Goal: Information Seeking & Learning: Check status

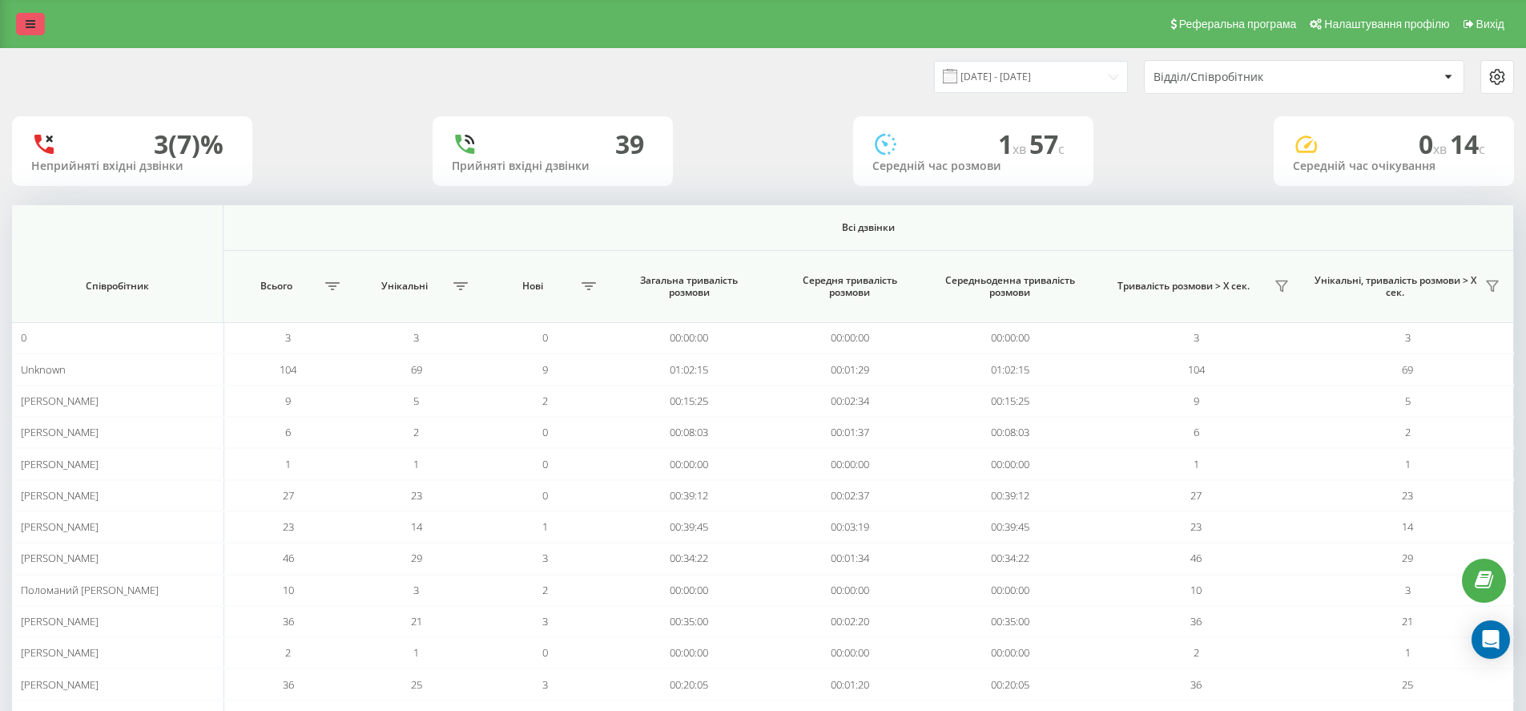
click at [31, 17] on link at bounding box center [30, 24] width 29 height 22
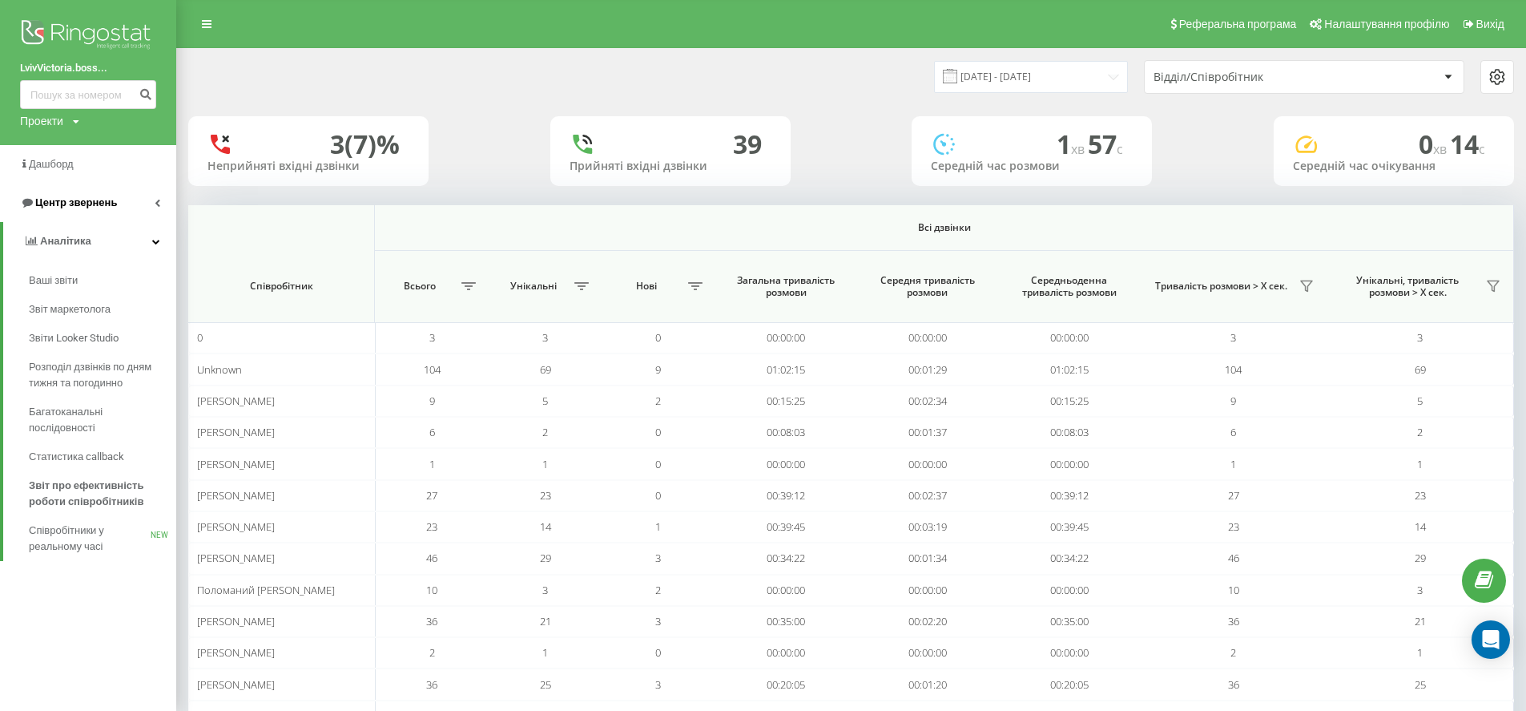
click at [66, 211] on span "Центр звернень" at bounding box center [68, 203] width 97 height 16
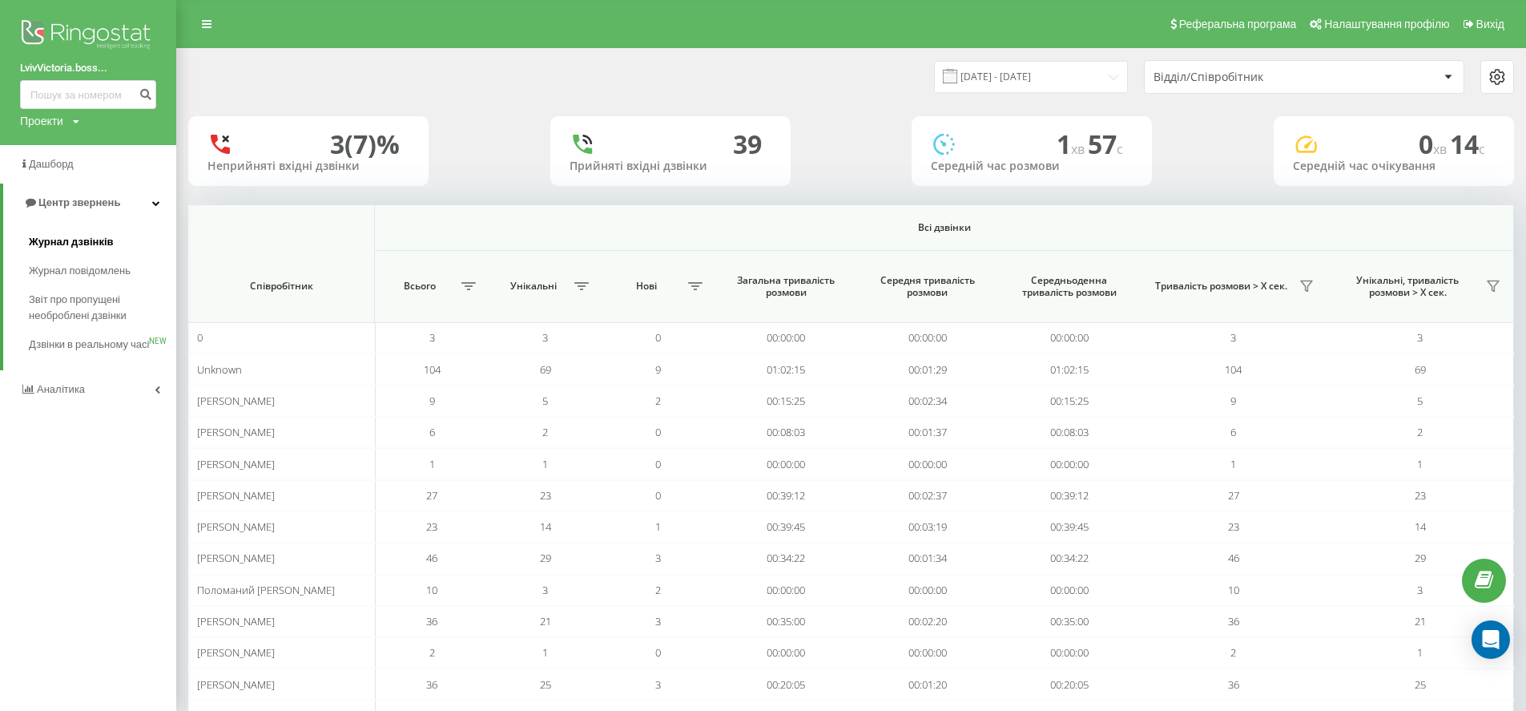
click at [85, 244] on span "Журнал дзвінків" at bounding box center [71, 242] width 85 height 16
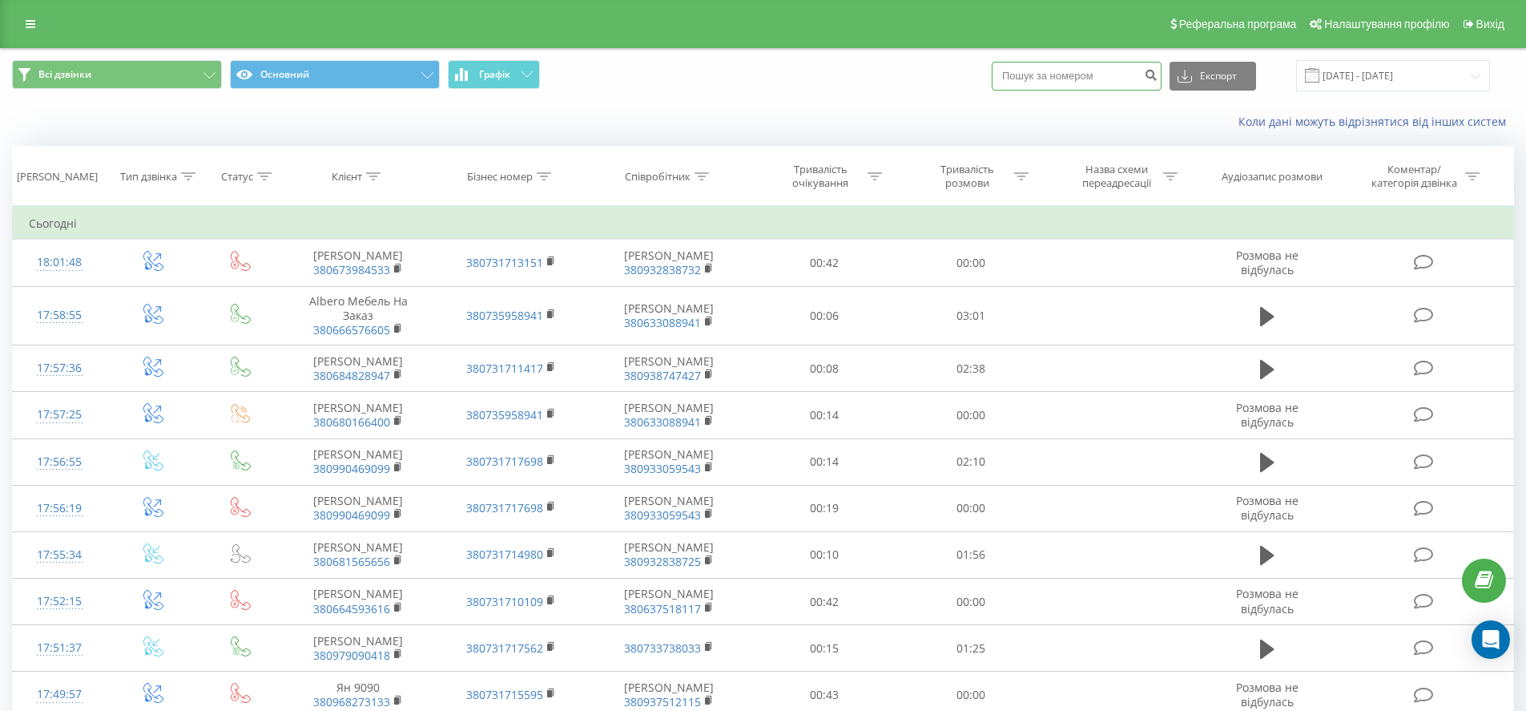
click at [1140, 78] on input at bounding box center [1077, 76] width 170 height 29
paste input "+380 93 633 0323"
type input "+380 93 633 0323"
click at [1158, 78] on icon "submit" at bounding box center [1151, 73] width 14 height 10
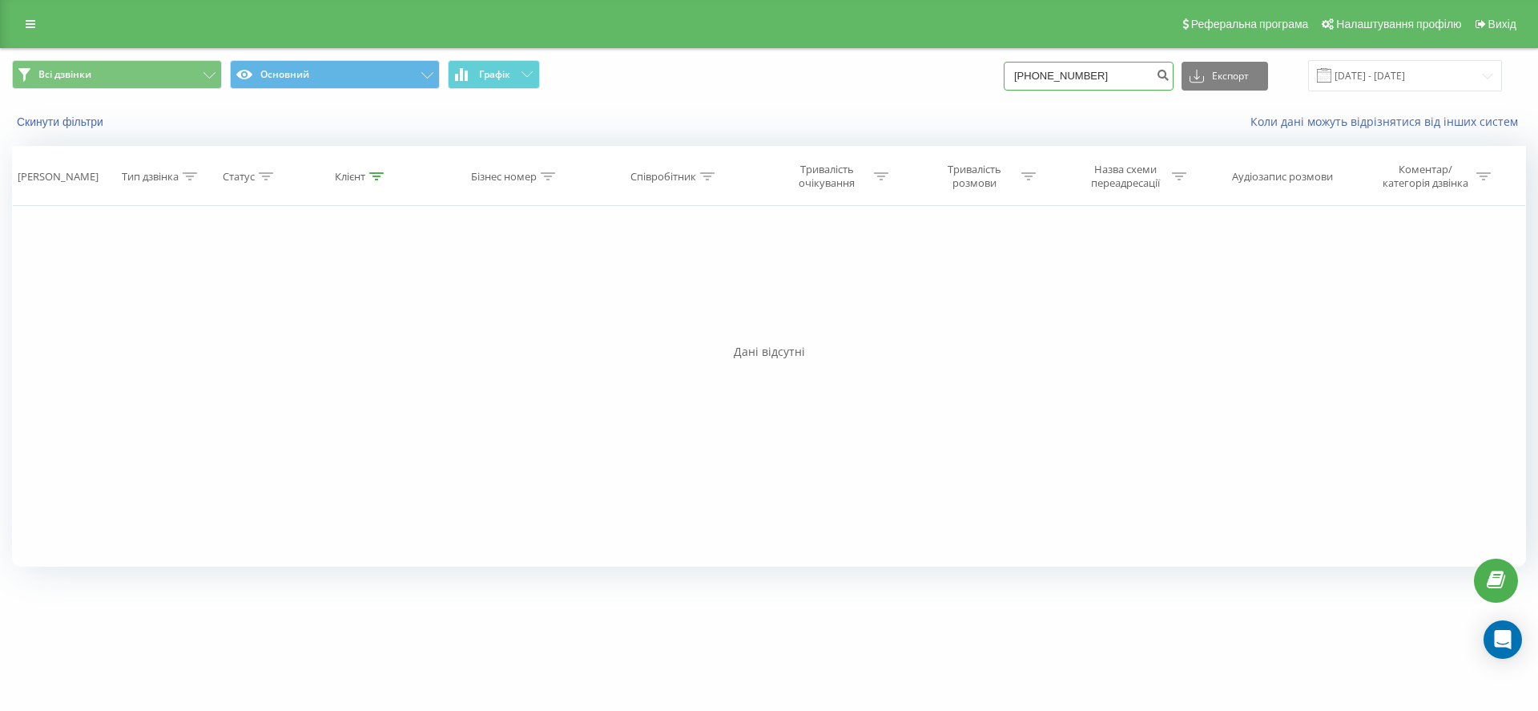
drag, startPoint x: 1106, startPoint y: 80, endPoint x: 1149, endPoint y: 79, distance: 43.3
click at [1106, 80] on input "+380936330323" at bounding box center [1089, 76] width 170 height 29
click at [1170, 78] on icon "submit" at bounding box center [1163, 73] width 14 height 10
click at [1077, 80] on input "+380936330323" at bounding box center [1089, 76] width 170 height 29
drag, startPoint x: 1060, startPoint y: 75, endPoint x: 1042, endPoint y: 73, distance: 17.7
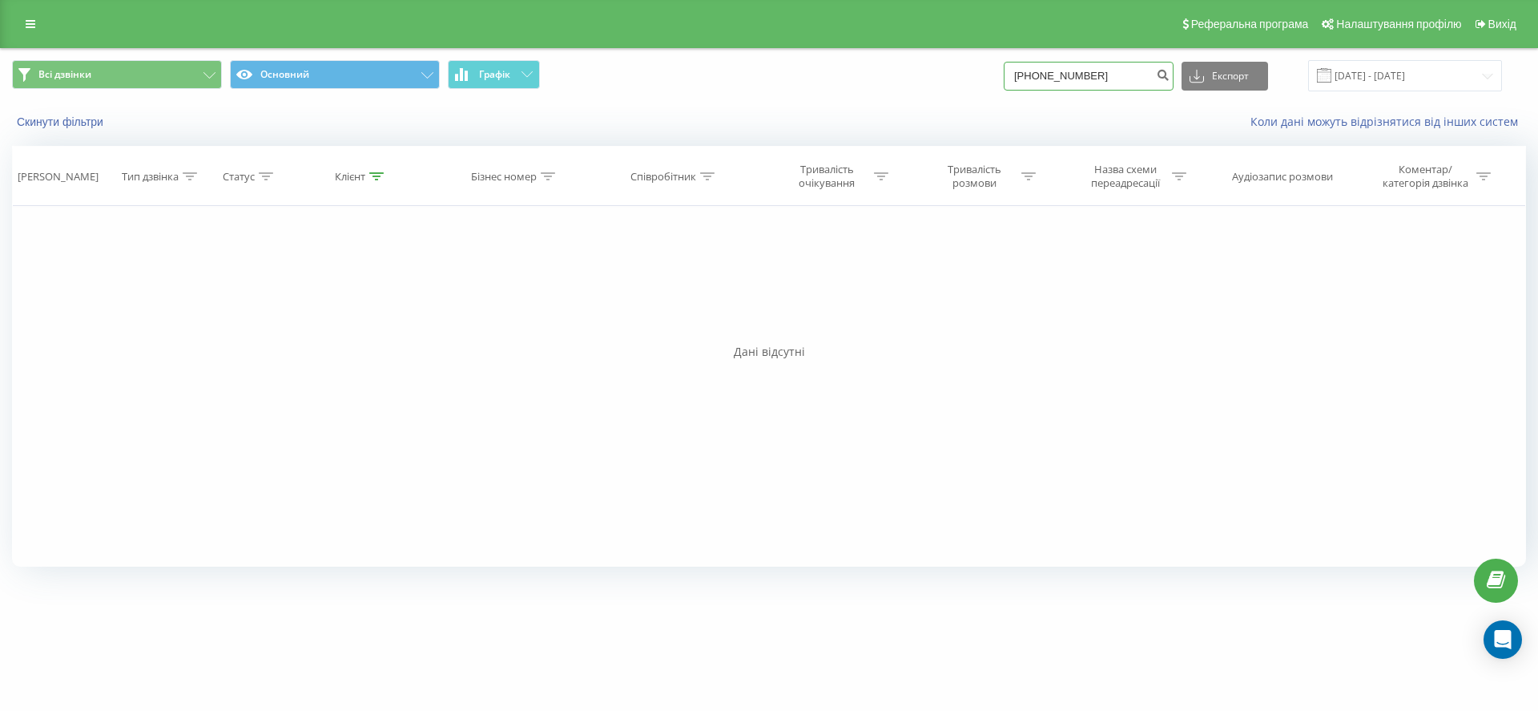
click at [1042, 73] on input "+380936330323" at bounding box center [1089, 76] width 170 height 29
type input "380936330323"
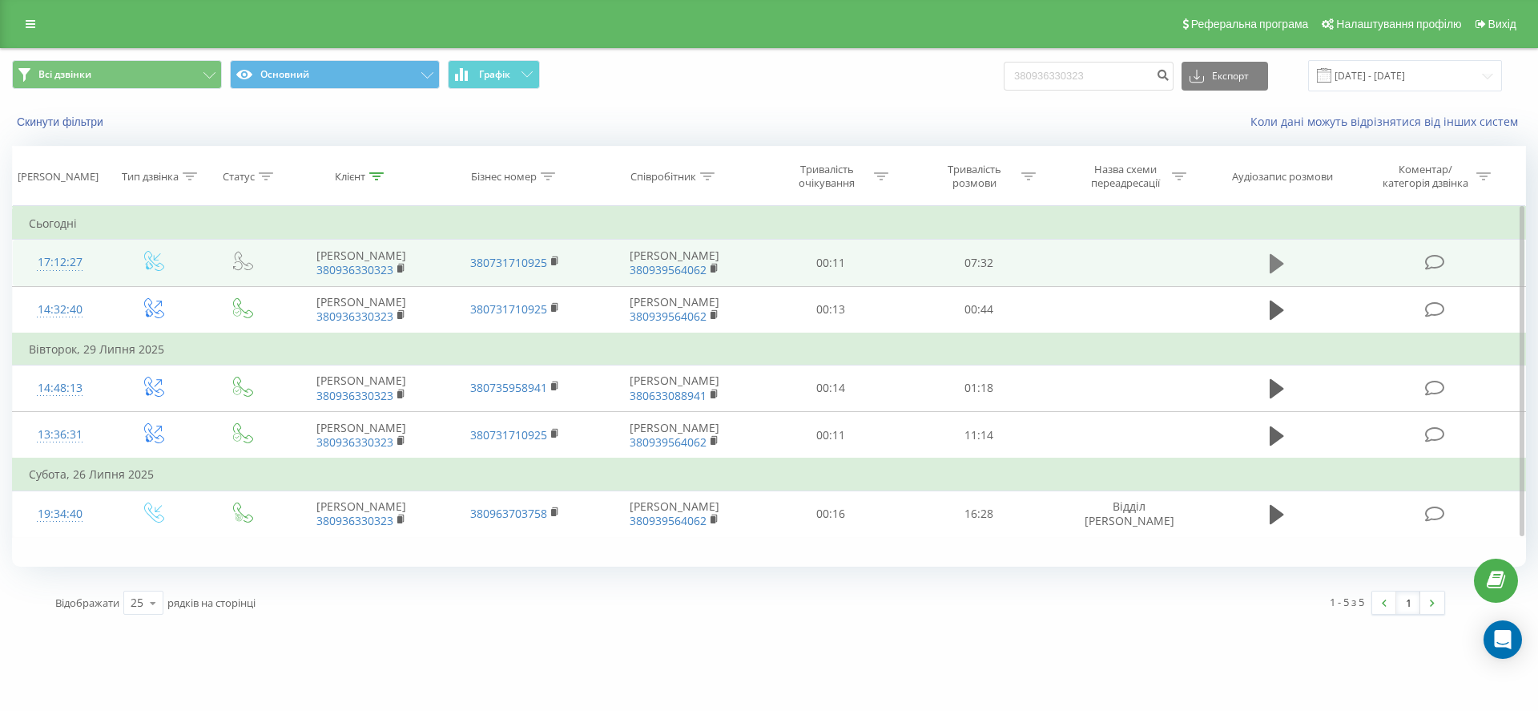
click at [1273, 262] on icon at bounding box center [1277, 263] width 14 height 19
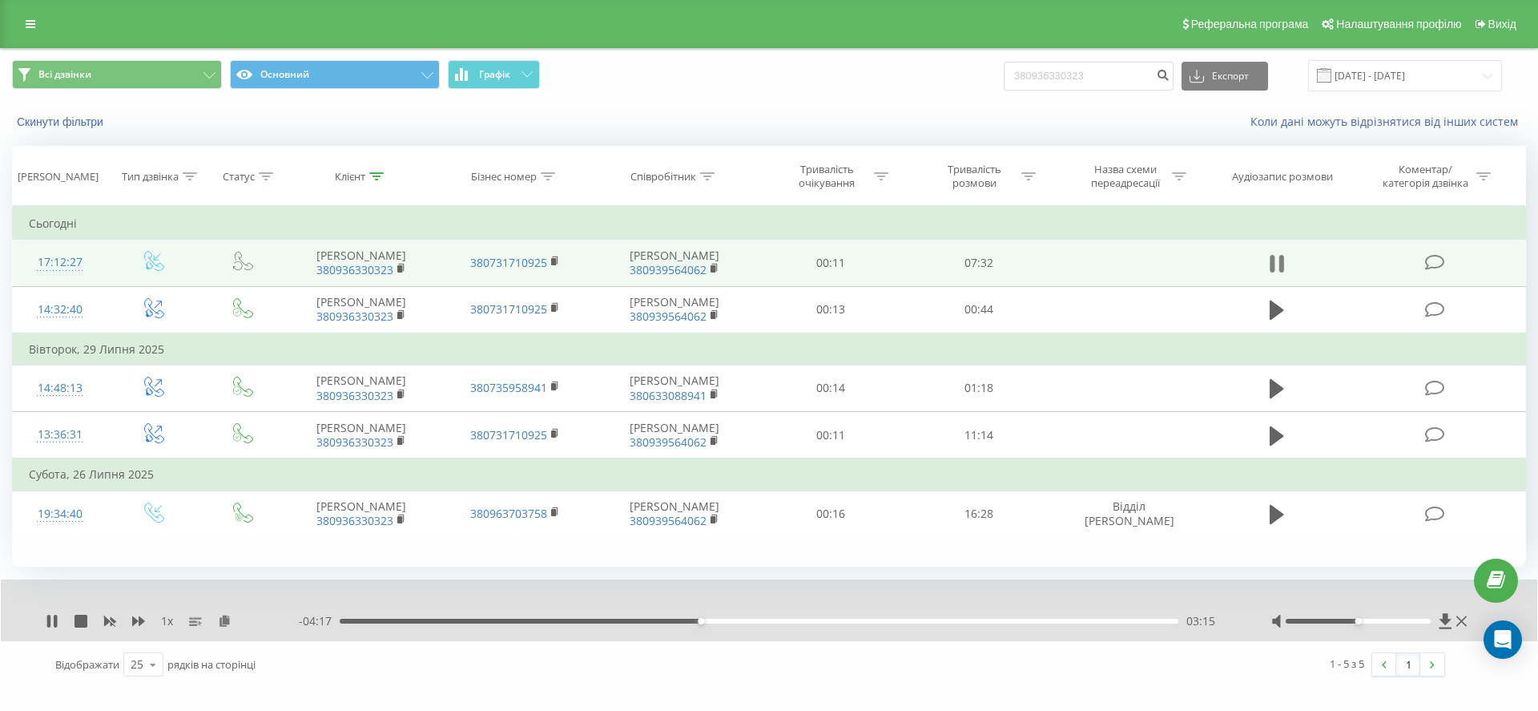
click at [1285, 261] on button at bounding box center [1277, 264] width 24 height 24
click at [1272, 266] on icon at bounding box center [1277, 263] width 14 height 19
drag, startPoint x: 1362, startPoint y: 622, endPoint x: 1385, endPoint y: 621, distance: 23.3
click at [1385, 621] on div at bounding box center [1359, 620] width 146 height 5
drag, startPoint x: 1386, startPoint y: 621, endPoint x: 1412, endPoint y: 621, distance: 25.6
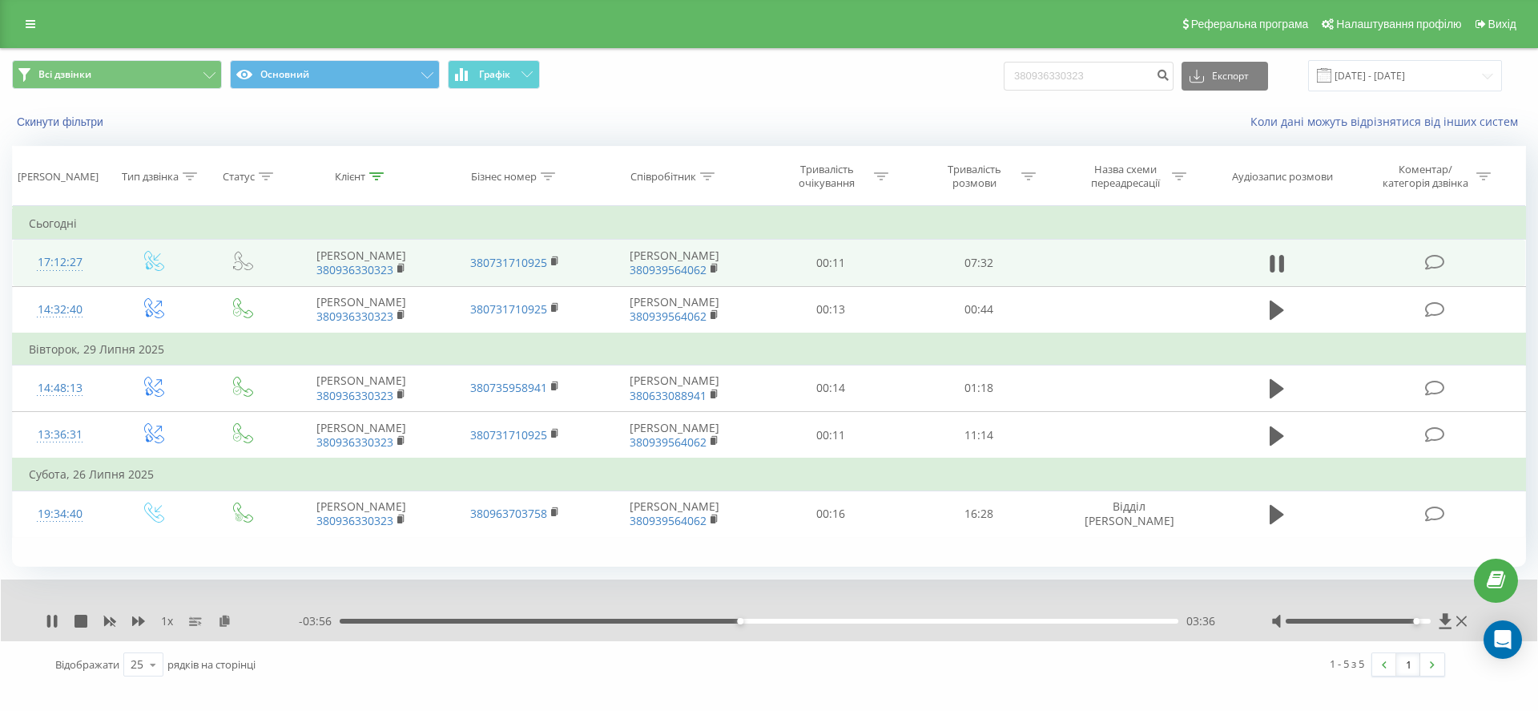
click at [1412, 621] on div at bounding box center [1359, 620] width 146 height 5
drag, startPoint x: 1416, startPoint y: 620, endPoint x: 1451, endPoint y: 621, distance: 35.3
click at [1451, 621] on div at bounding box center [1370, 621] width 199 height 16
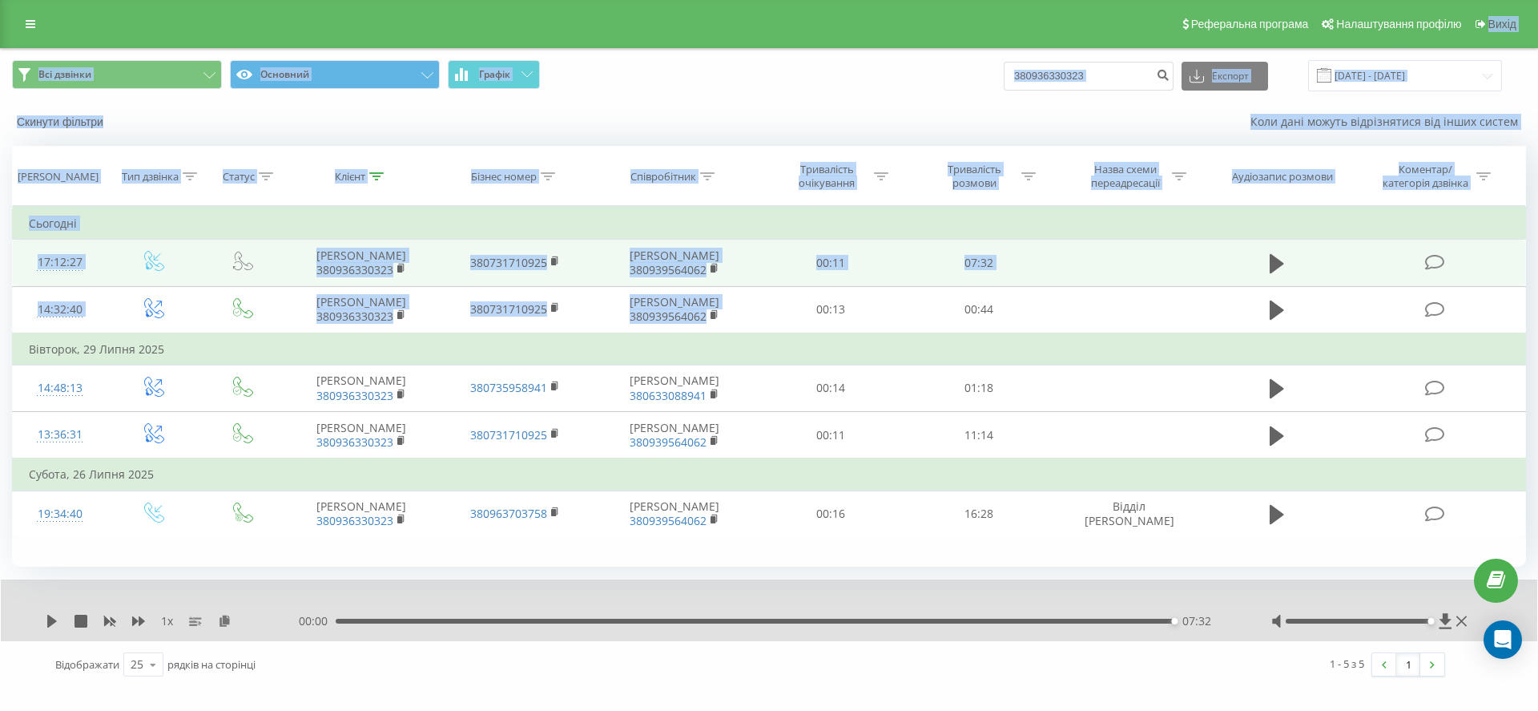
drag, startPoint x: 700, startPoint y: 432, endPoint x: 1537, endPoint y: -88, distance: 985.5
click at [1537, 0] on html "LvivVictoria.boss... 380936330323 Проекти LvivVictoria.bossauto Kolomyia.bossau…" at bounding box center [769, 355] width 1538 height 711
click at [722, 118] on div "Коли дані можуть відрізнятися вiд інших систем" at bounding box center [1057, 122] width 961 height 16
